Goal: Navigation & Orientation: Find specific page/section

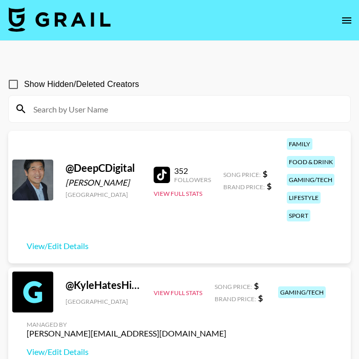
click at [346, 20] on icon "open drawer" at bounding box center [346, 20] width 9 height 6
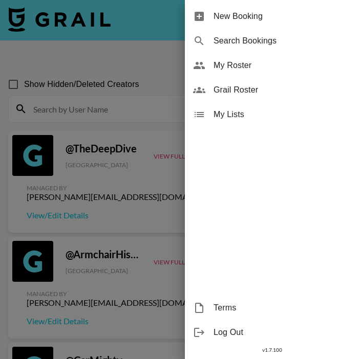
click at [251, 69] on span "My Roster" at bounding box center [281, 65] width 137 height 12
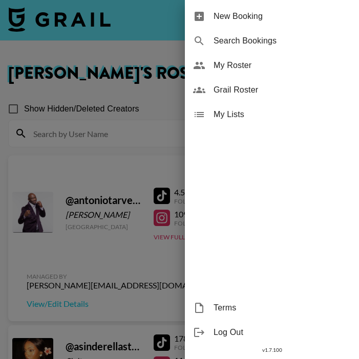
click at [113, 95] on div at bounding box center [179, 179] width 359 height 359
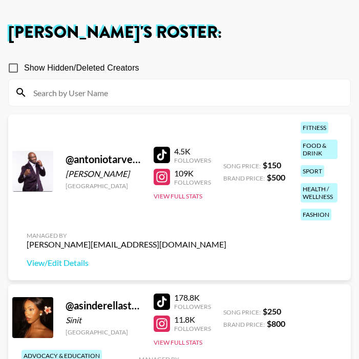
scroll to position [40, 0]
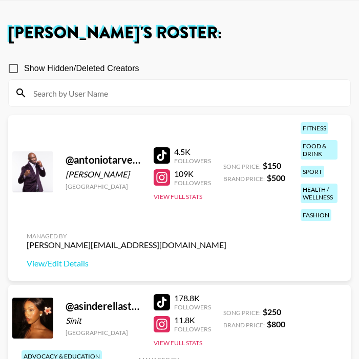
click at [166, 154] on div at bounding box center [162, 155] width 16 height 16
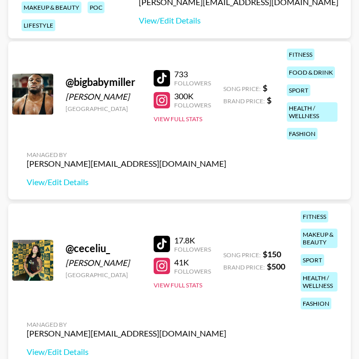
scroll to position [423, 0]
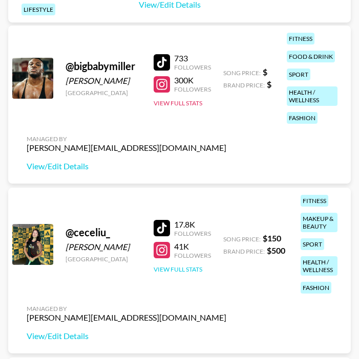
click at [174, 267] on button "View Full Stats" at bounding box center [178, 270] width 49 height 8
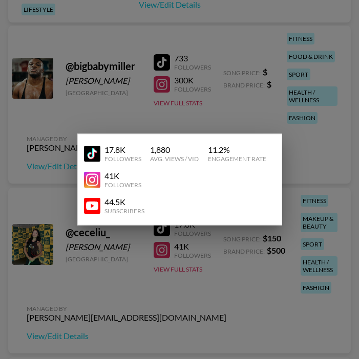
drag, startPoint x: 177, startPoint y: 318, endPoint x: 220, endPoint y: 96, distance: 225.6
click at [177, 318] on div at bounding box center [179, 179] width 359 height 359
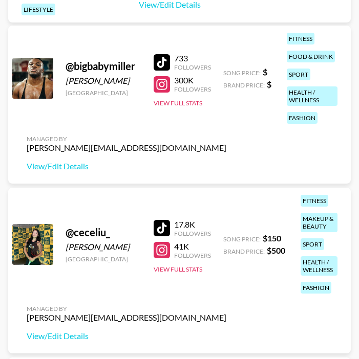
click at [162, 227] on div at bounding box center [162, 228] width 16 height 16
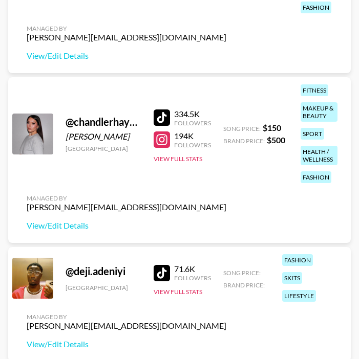
scroll to position [711, 0]
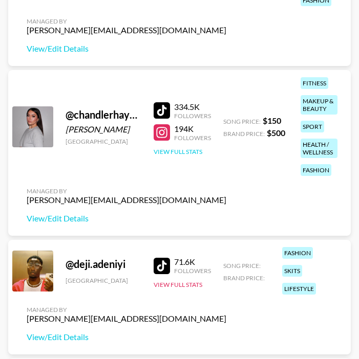
click at [178, 153] on button "View Full Stats" at bounding box center [178, 152] width 49 height 8
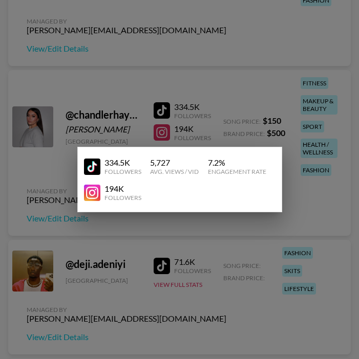
click at [159, 82] on div at bounding box center [179, 179] width 359 height 359
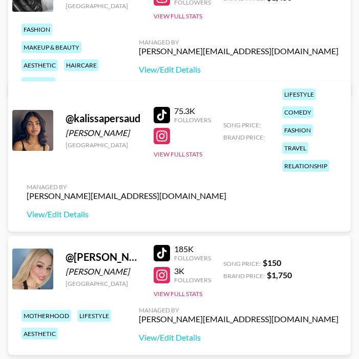
scroll to position [1902, 0]
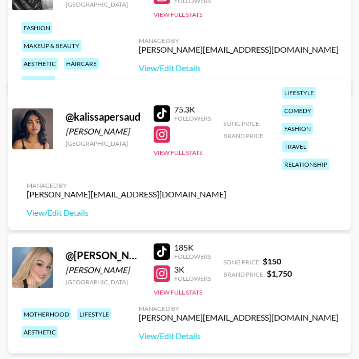
click at [161, 113] on div at bounding box center [162, 113] width 16 height 16
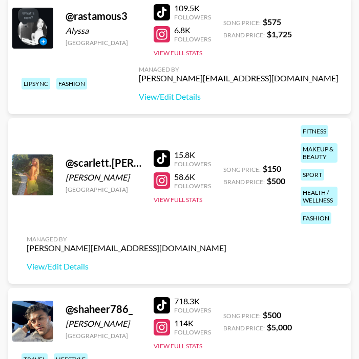
scroll to position [3882, 0]
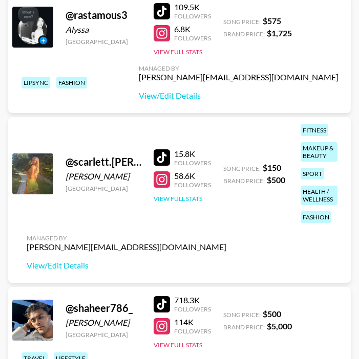
click at [179, 198] on button "View Full Stats" at bounding box center [178, 199] width 49 height 8
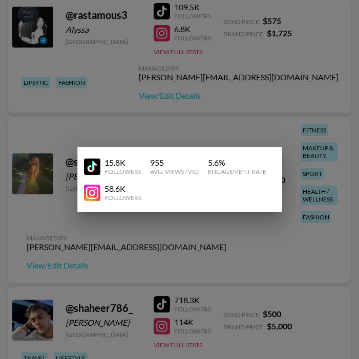
click at [162, 239] on div at bounding box center [179, 179] width 359 height 359
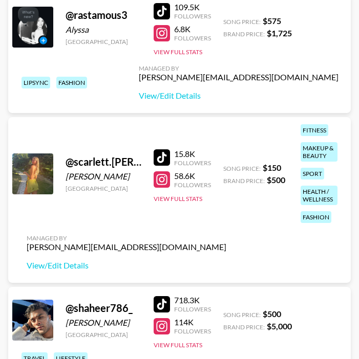
click at [164, 160] on div at bounding box center [162, 157] width 16 height 16
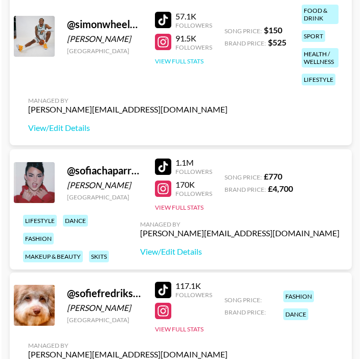
scroll to position [4427, 0]
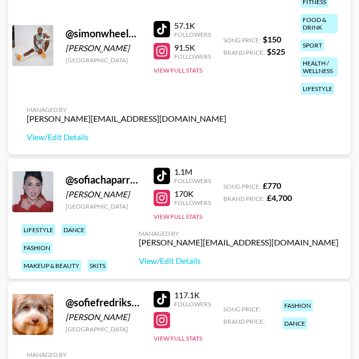
click at [161, 24] on div at bounding box center [162, 29] width 16 height 16
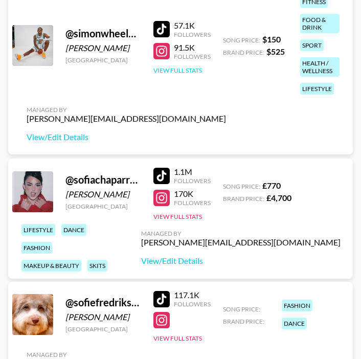
click at [181, 69] on button "View Full Stats" at bounding box center [178, 71] width 49 height 8
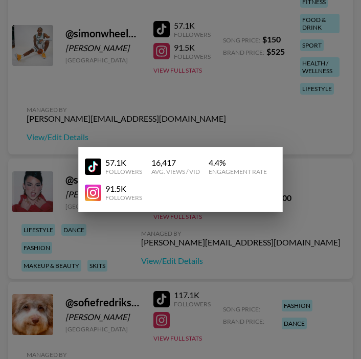
click at [181, 94] on div at bounding box center [180, 179] width 361 height 359
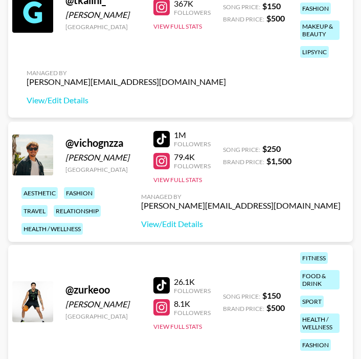
scroll to position [5318, 0]
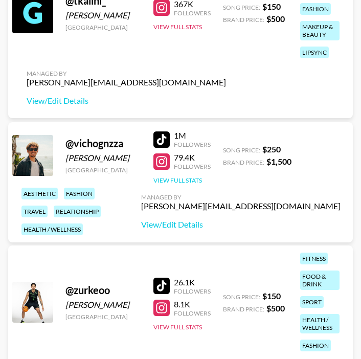
click at [172, 180] on button "View Full Stats" at bounding box center [178, 181] width 49 height 8
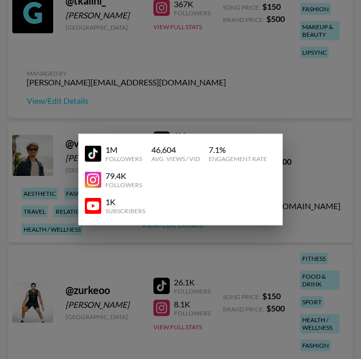
click at [140, 257] on div at bounding box center [180, 179] width 361 height 359
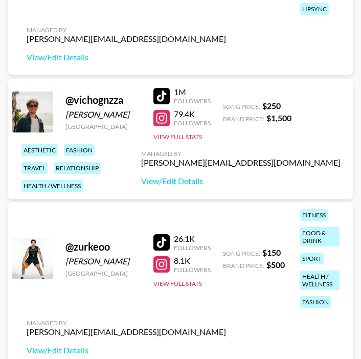
scroll to position [5440, 0]
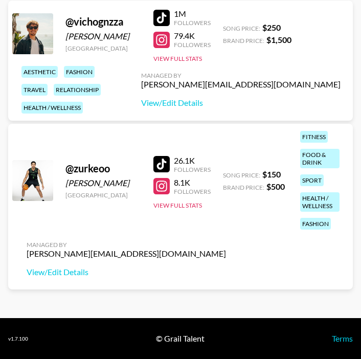
click at [164, 165] on div at bounding box center [162, 164] width 16 height 16
click at [187, 205] on button "View Full Stats" at bounding box center [178, 206] width 49 height 8
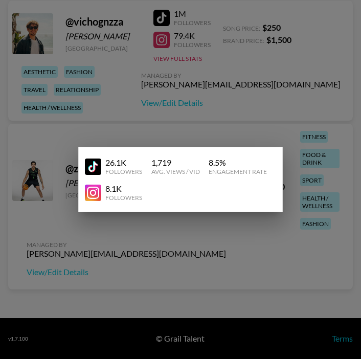
click at [171, 254] on div at bounding box center [180, 179] width 361 height 359
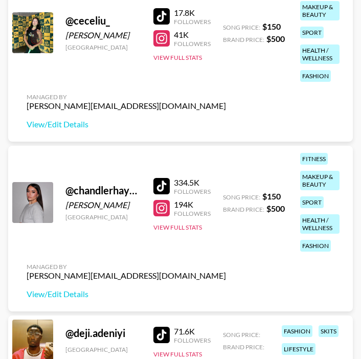
scroll to position [632, 0]
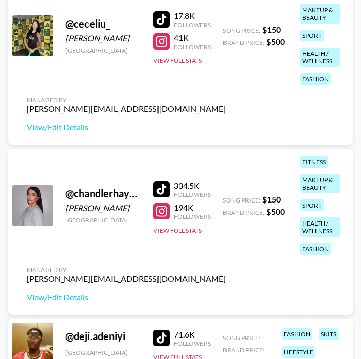
click at [164, 19] on div at bounding box center [162, 19] width 16 height 16
click at [166, 190] on div at bounding box center [162, 189] width 16 height 16
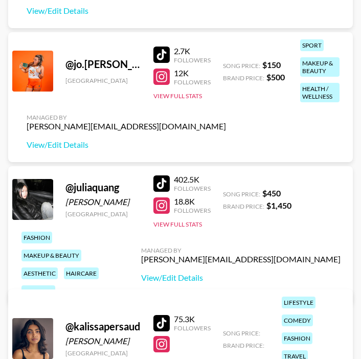
scroll to position [1712, 0]
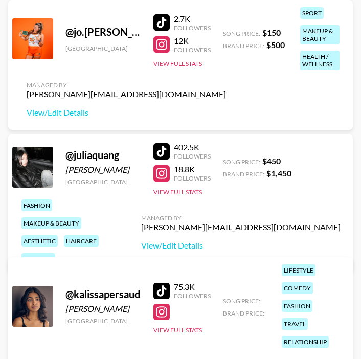
click at [161, 292] on div at bounding box center [162, 291] width 16 height 16
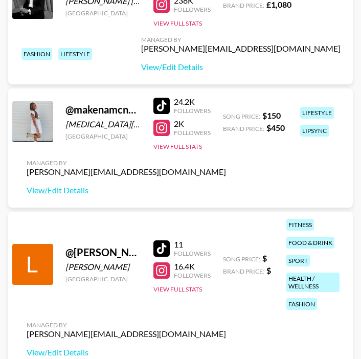
scroll to position [2353, 0]
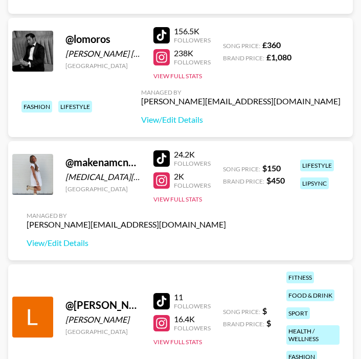
click at [163, 160] on div at bounding box center [162, 158] width 16 height 16
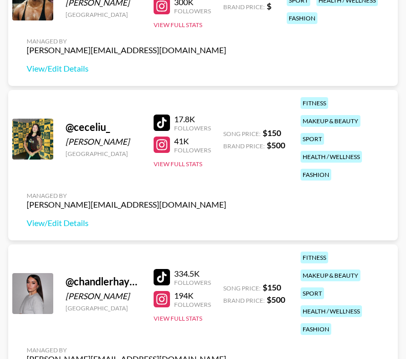
scroll to position [572, 0]
